Goal: Task Accomplishment & Management: Use online tool/utility

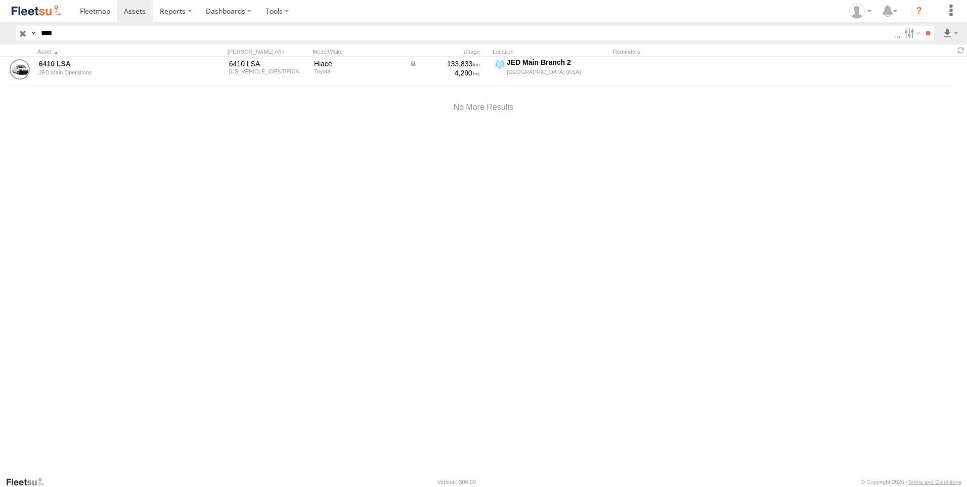
type input "****"
click at [922, 26] on input "**" at bounding box center [928, 33] width 12 height 15
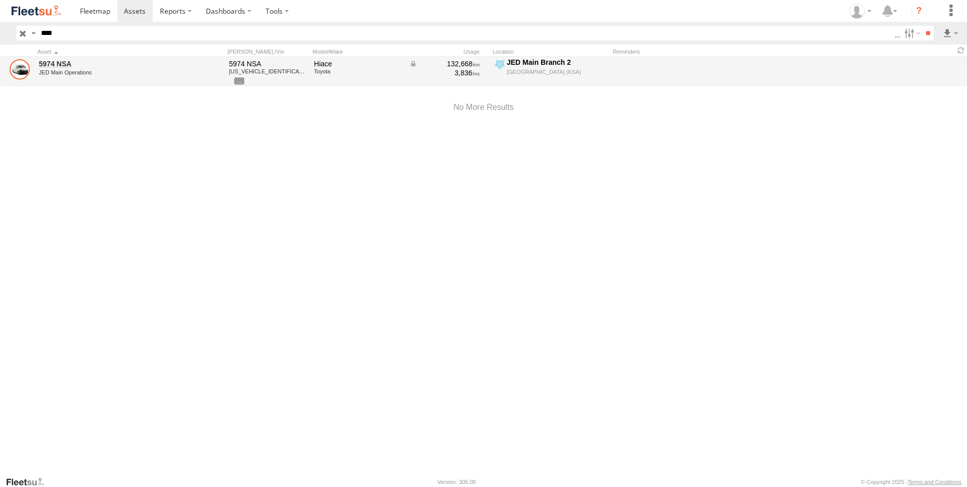
click at [18, 62] on link at bounding box center [20, 69] width 20 height 20
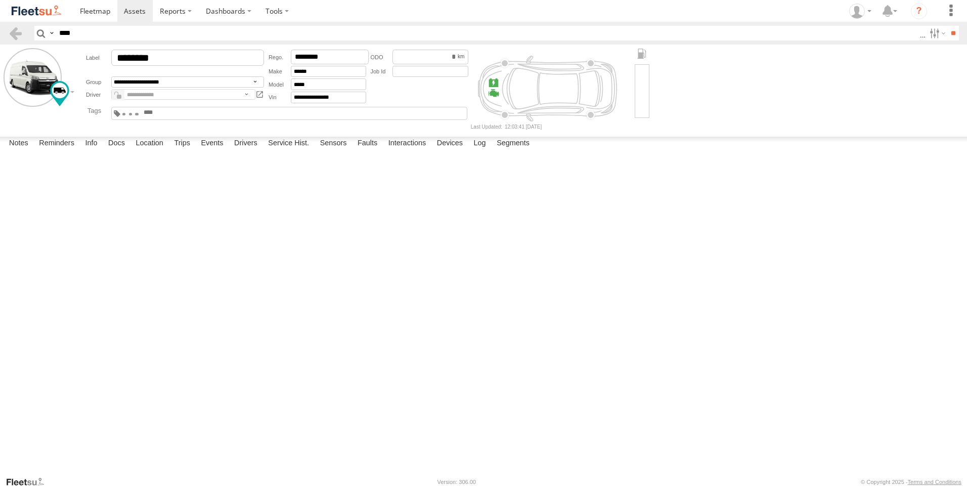
select select "*****"
